Goal: Information Seeking & Learning: Find specific fact

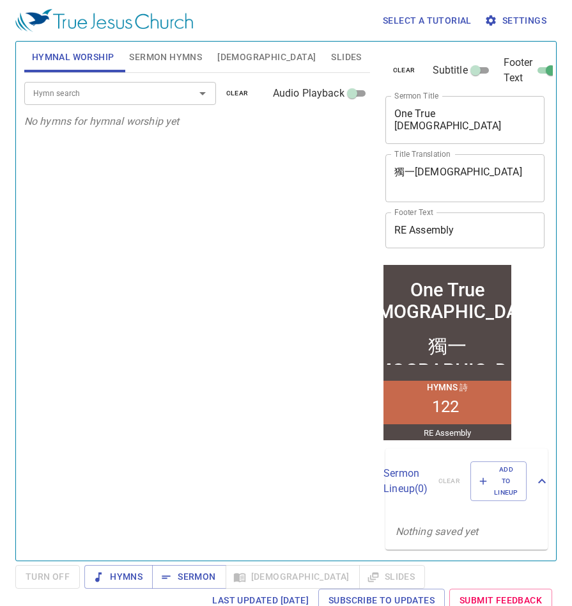
click at [230, 58] on span "Bible" at bounding box center [266, 57] width 98 height 16
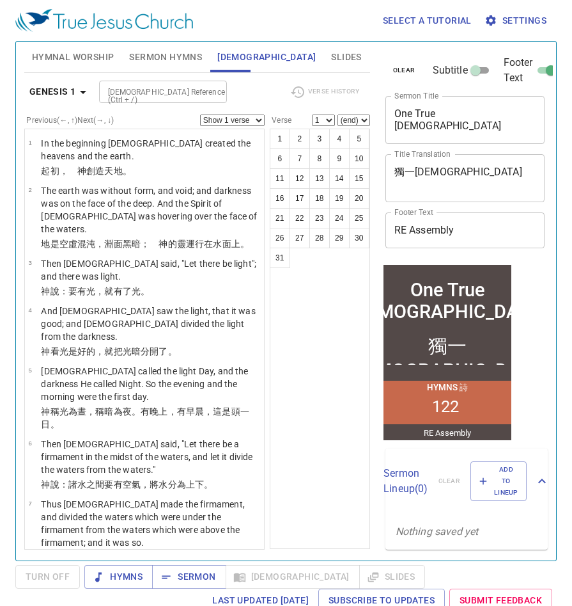
click at [409, 65] on span "clear" at bounding box center [404, 71] width 22 height 12
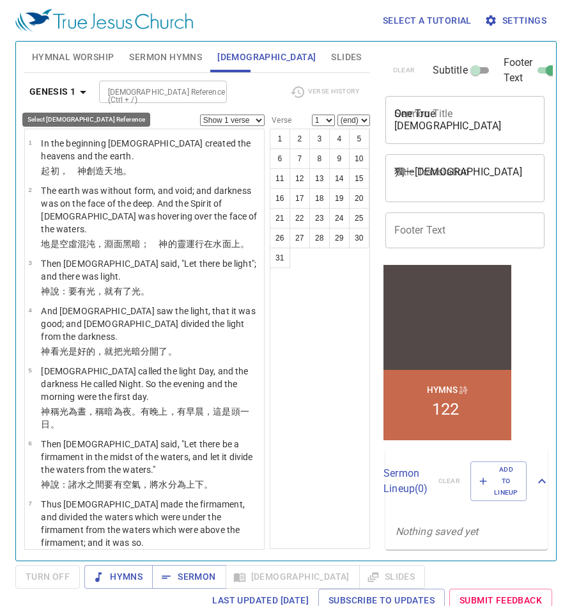
click at [68, 88] on b "Genesis 1" at bounding box center [52, 92] width 47 height 16
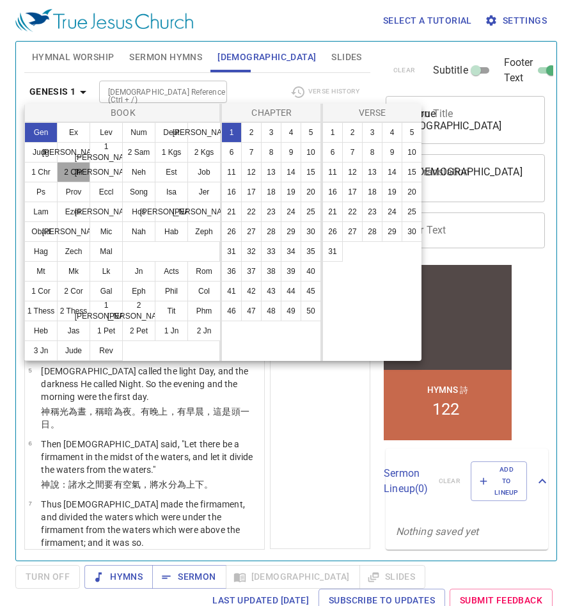
click at [78, 177] on button "2 Chr" at bounding box center [73, 172] width 33 height 20
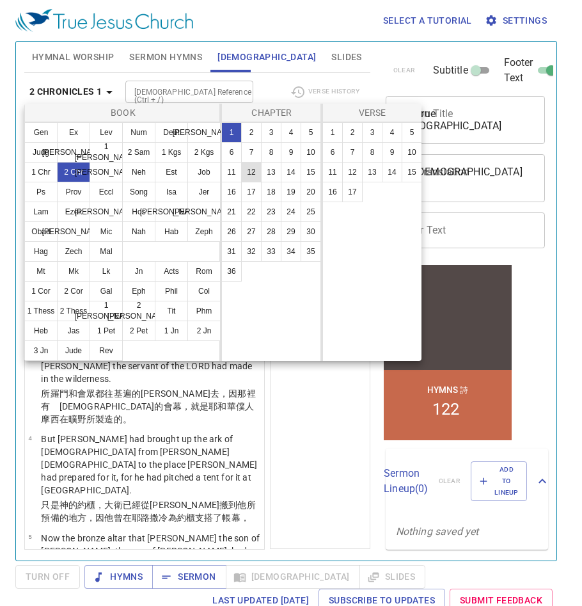
click at [252, 173] on button "12" at bounding box center [251, 172] width 20 height 20
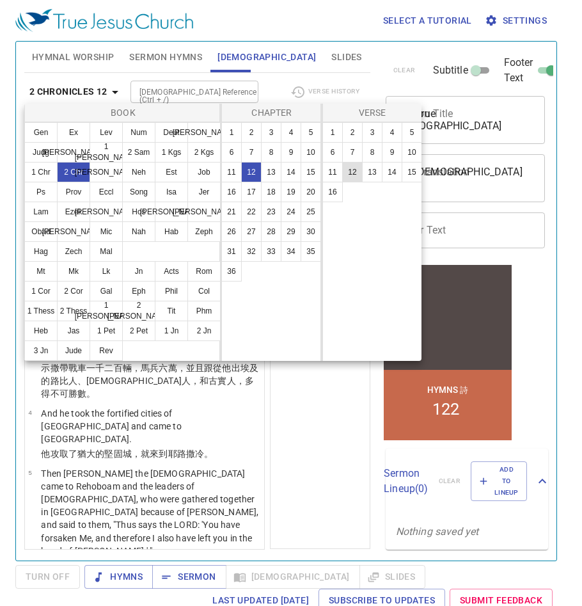
click at [347, 170] on button "12" at bounding box center [352, 172] width 20 height 20
select select "12"
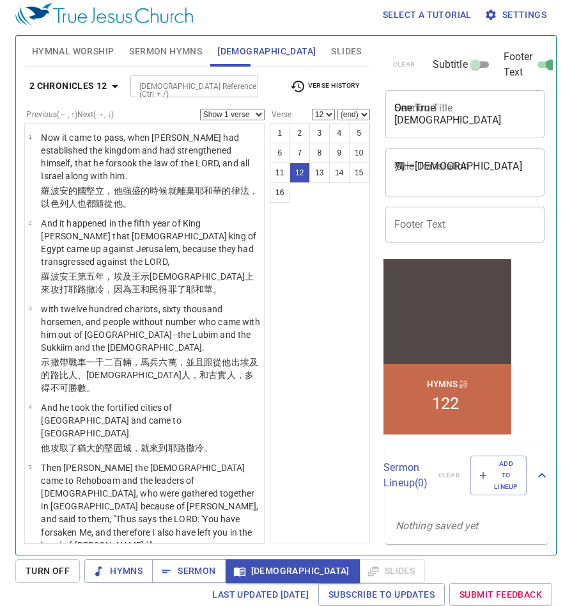
scroll to position [788, 0]
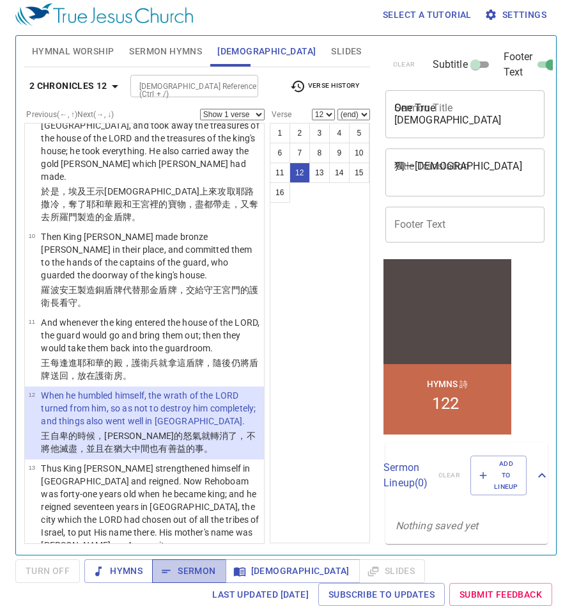
click at [184, 572] on span "Sermon" at bounding box center [188, 571] width 53 height 16
click at [249, 573] on span "Bible" at bounding box center [293, 571] width 114 height 16
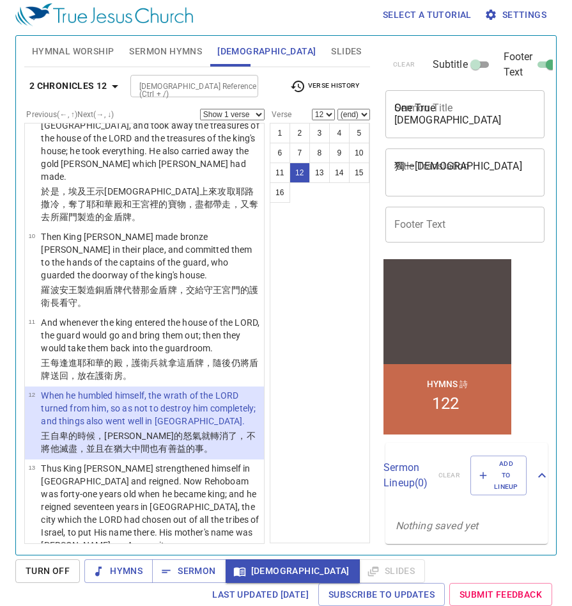
click at [111, 389] on p "When he humbled himself, the wrath of the LORD turned from him, so as not to de…" at bounding box center [150, 408] width 219 height 38
click at [65, 567] on span "Turn Off" at bounding box center [48, 571] width 44 height 16
click at [253, 569] on span "Bible" at bounding box center [293, 571] width 114 height 16
click at [226, 118] on select "Show 1 verse Show 2 verses Show 3 verses Show 4 verses Show 5 verses" at bounding box center [232, 115] width 65 height 12
click at [200, 109] on select "Show 1 verse Show 2 verses Show 3 verses Show 4 verses Show 5 verses" at bounding box center [232, 115] width 65 height 12
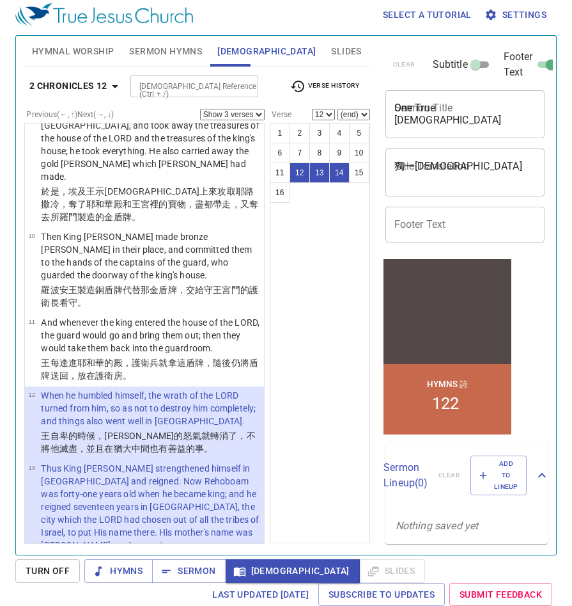
click at [157, 389] on p "When he humbled himself, the wrath of the LORD turned from him, so as not to de…" at bounding box center [150, 408] width 219 height 38
click at [225, 115] on select "Show 1 verse Show 2 verses Show 3 verses Show 4 verses Show 5 verses" at bounding box center [232, 115] width 65 height 12
click at [200, 109] on select "Show 1 verse Show 2 verses Show 3 verses Show 4 verses Show 5 verses" at bounding box center [232, 115] width 65 height 12
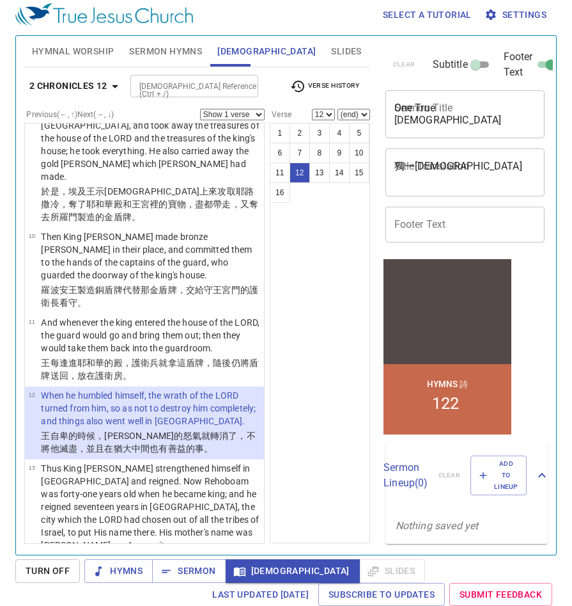
click at [219, 112] on select "Show 1 verse Show 2 verses Show 3 verses Show 4 verses Show 5 verses" at bounding box center [232, 115] width 65 height 12
select select "2"
click at [200, 109] on select "Show 1 verse Show 2 verses Show 3 verses Show 4 verses Show 5 verses" at bounding box center [232, 115] width 65 height 12
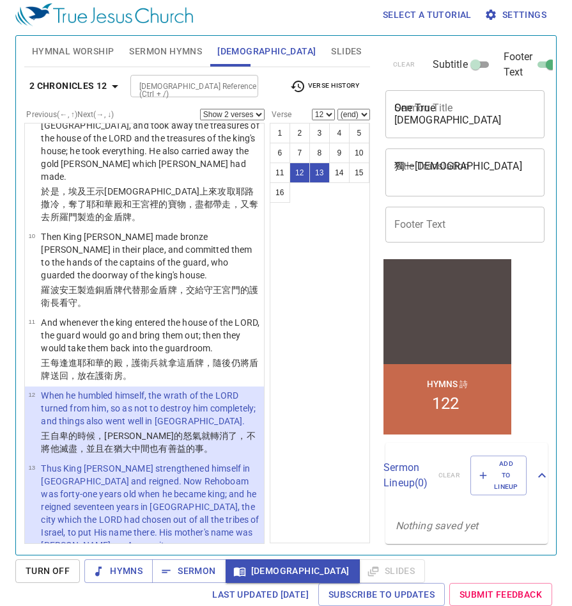
click at [327, 288] on div "1 2 3 4 5 6 7 8 9 10 11 12 13 14 15 16" at bounding box center [320, 333] width 100 height 420
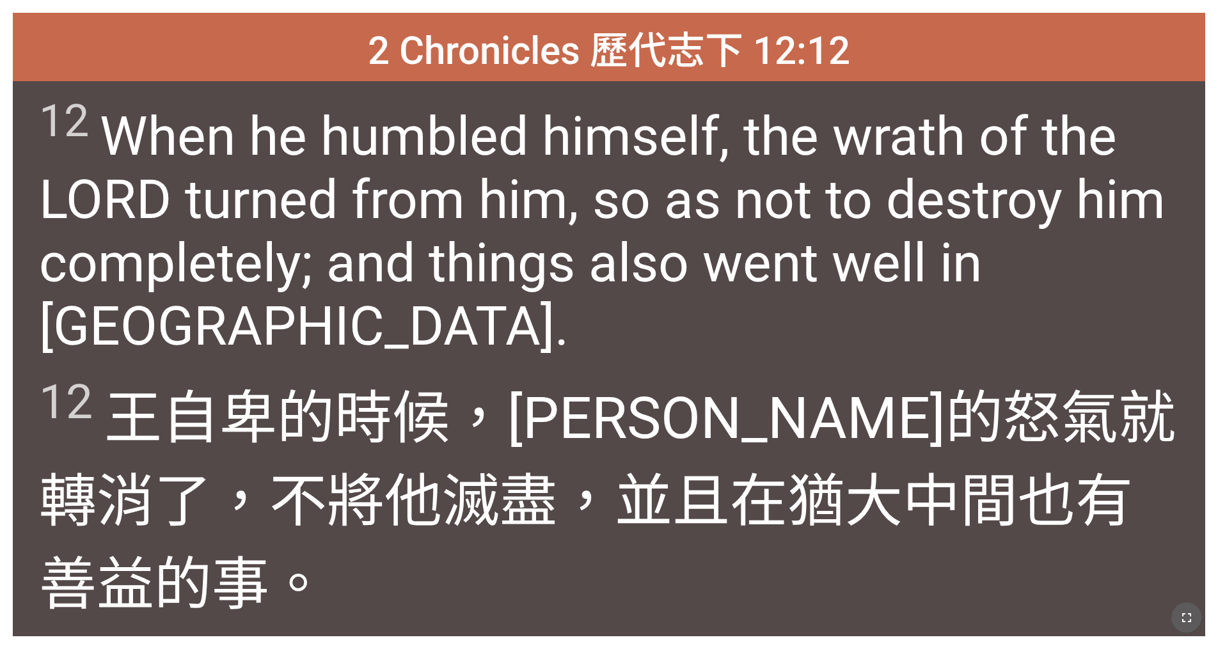
click at [1193, 612] on icon "button" at bounding box center [1186, 617] width 15 height 15
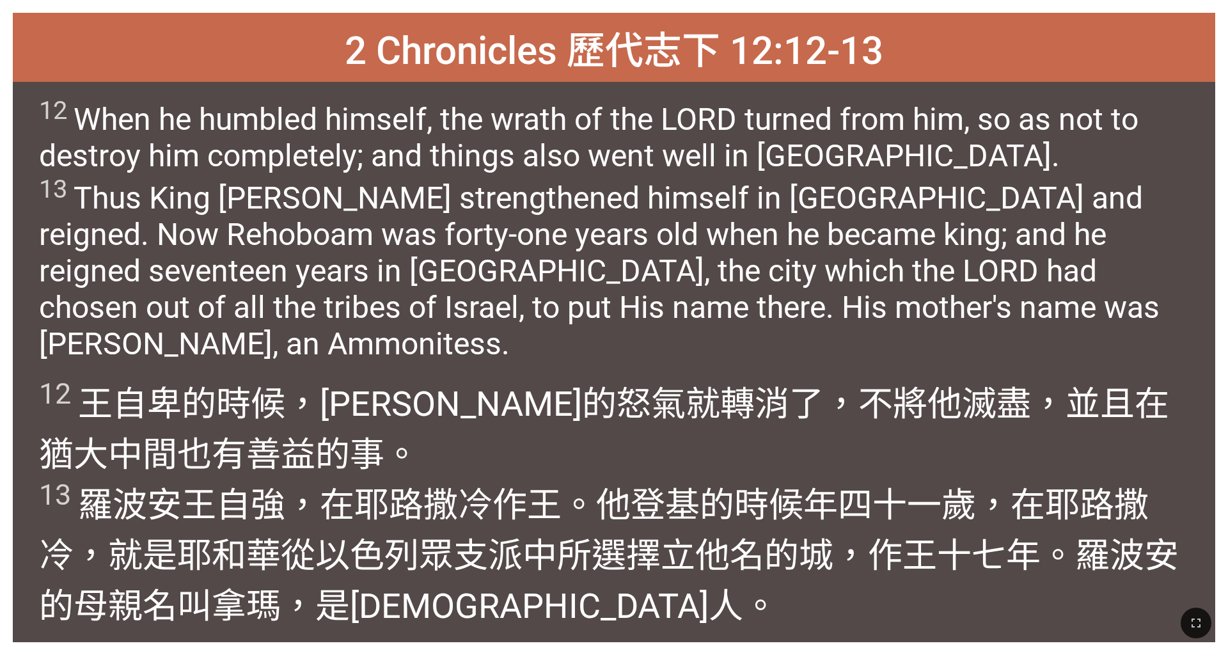
click at [1116, 287] on span "12 When he humbled himself, the wrath of the LORD turned from him, so as not to…" at bounding box center [614, 228] width 1150 height 267
